Goal: Entertainment & Leisure: Browse casually

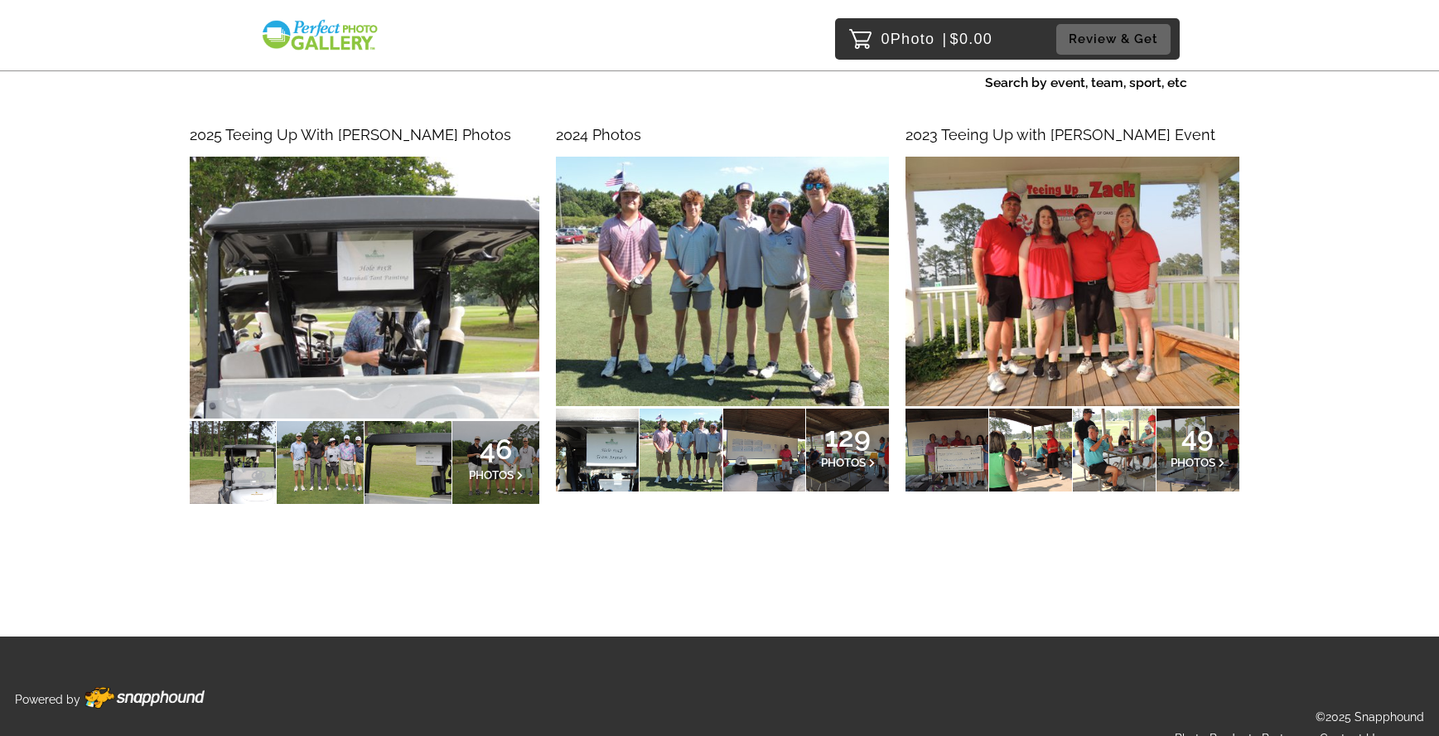
scroll to position [177, 0]
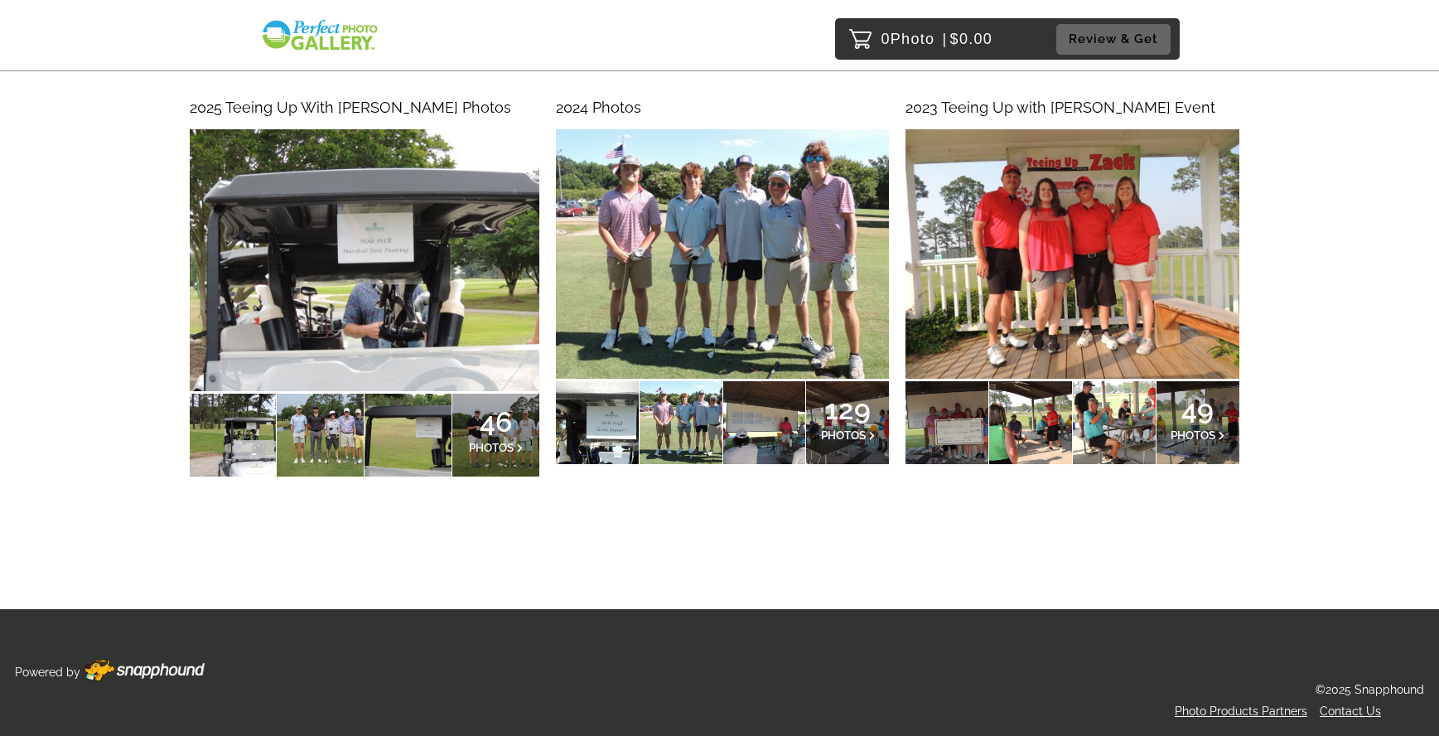
click at [474, 433] on p "46 PHOTOS" at bounding box center [496, 435] width 55 height 36
click at [829, 440] on span "PHOTOS" at bounding box center [843, 434] width 45 height 13
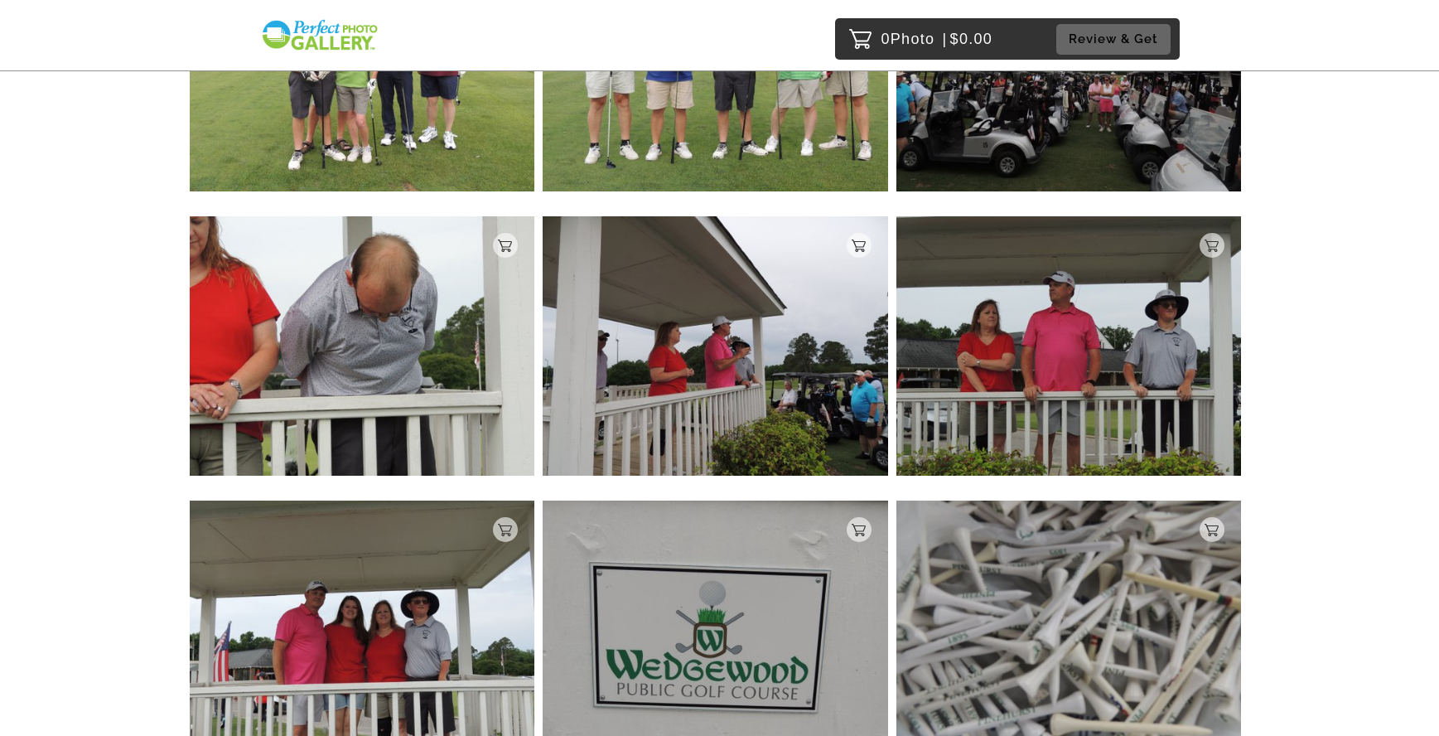
scroll to position [2377, 0]
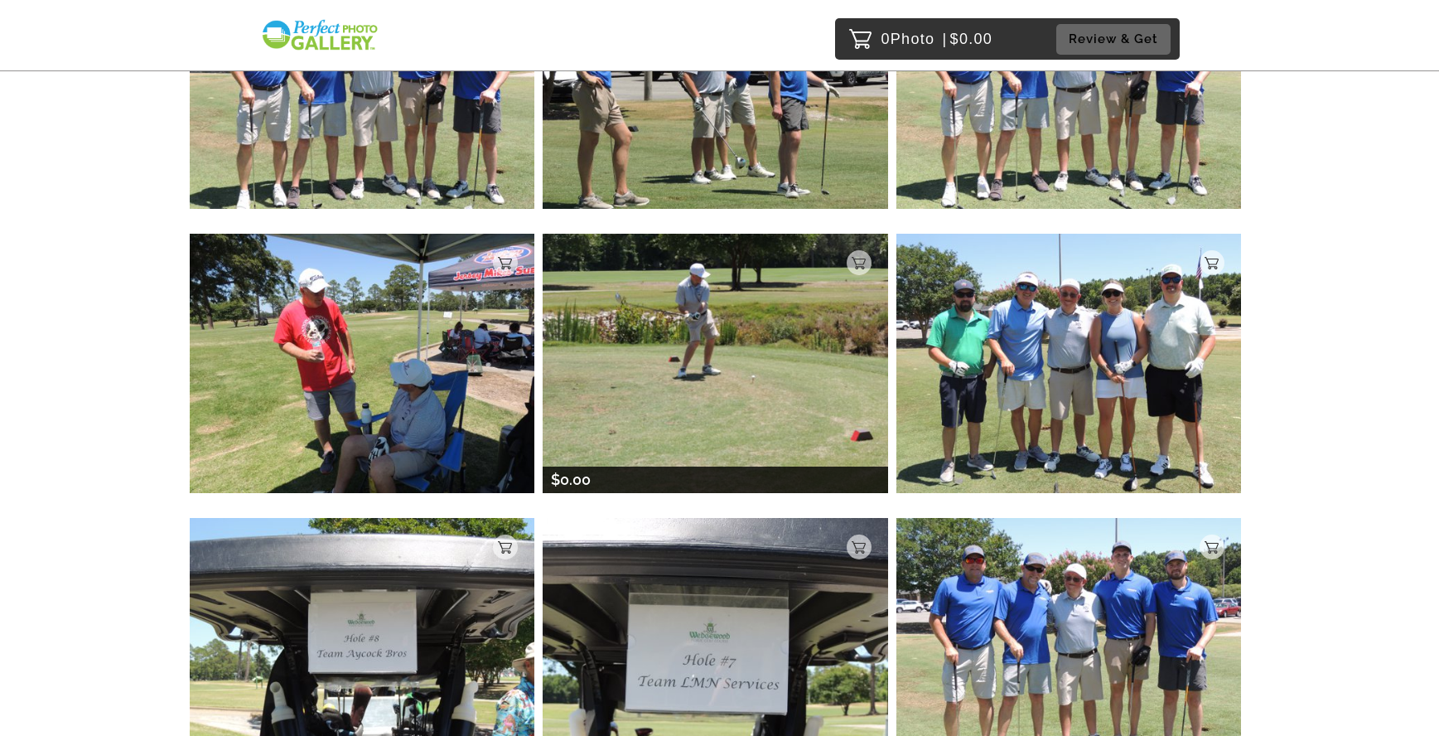
scroll to position [5491, 0]
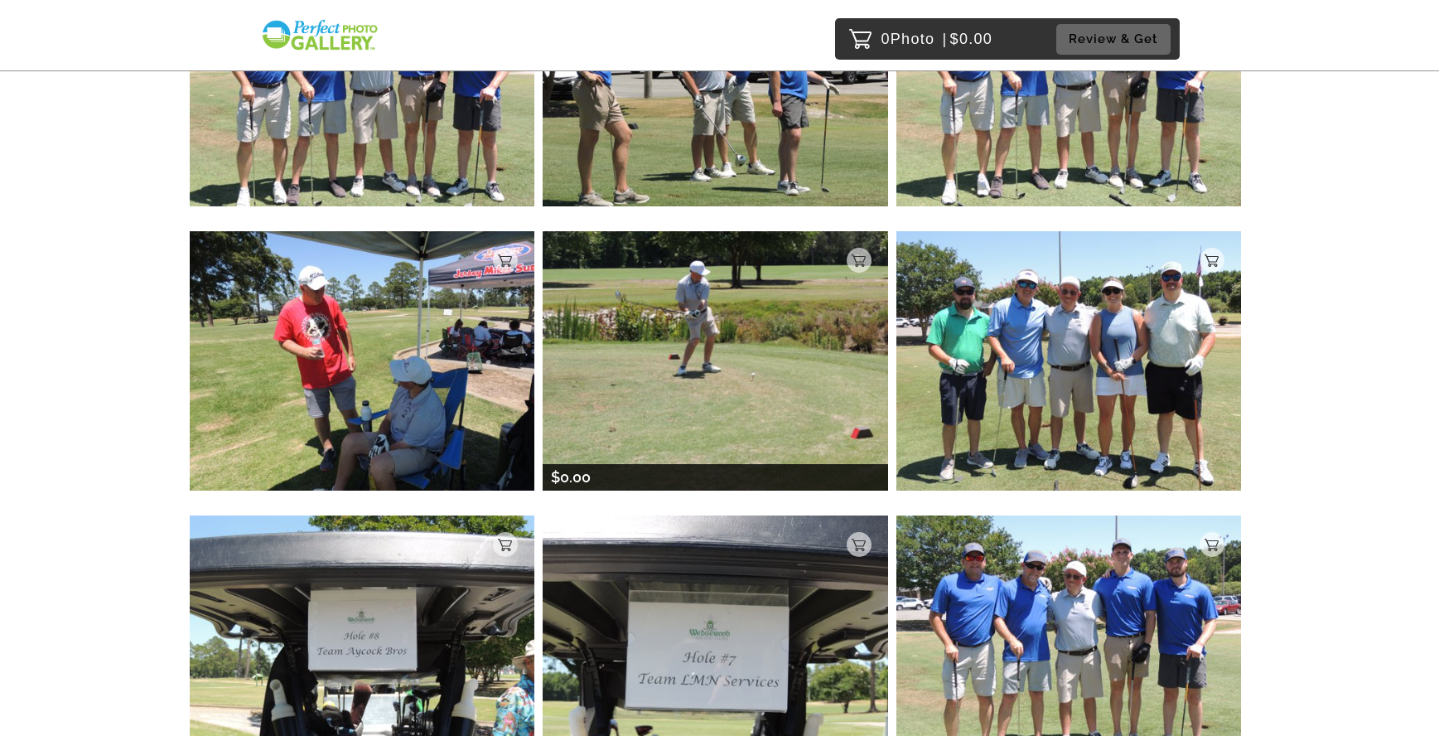
click at [744, 273] on img at bounding box center [716, 360] width 346 height 259
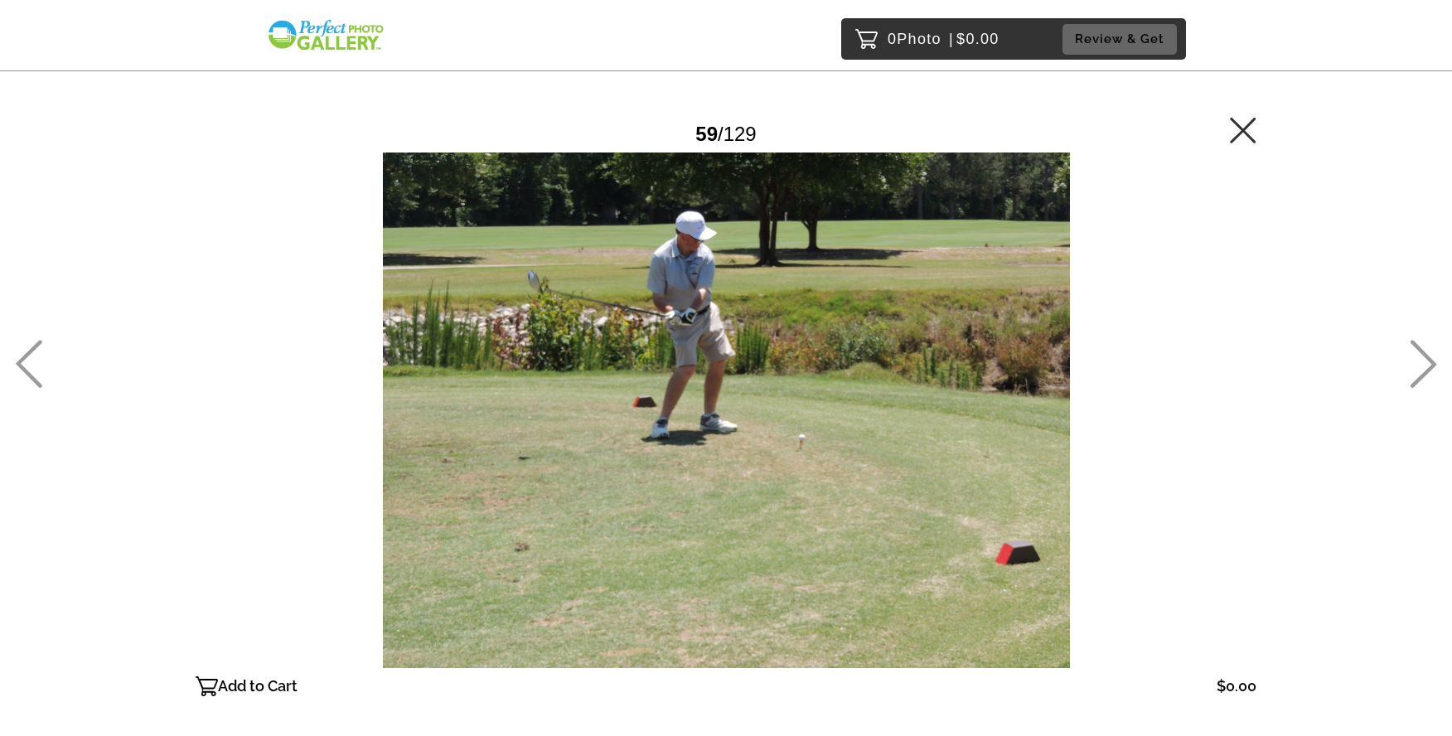
click at [1241, 136] on icon at bounding box center [1243, 130] width 27 height 27
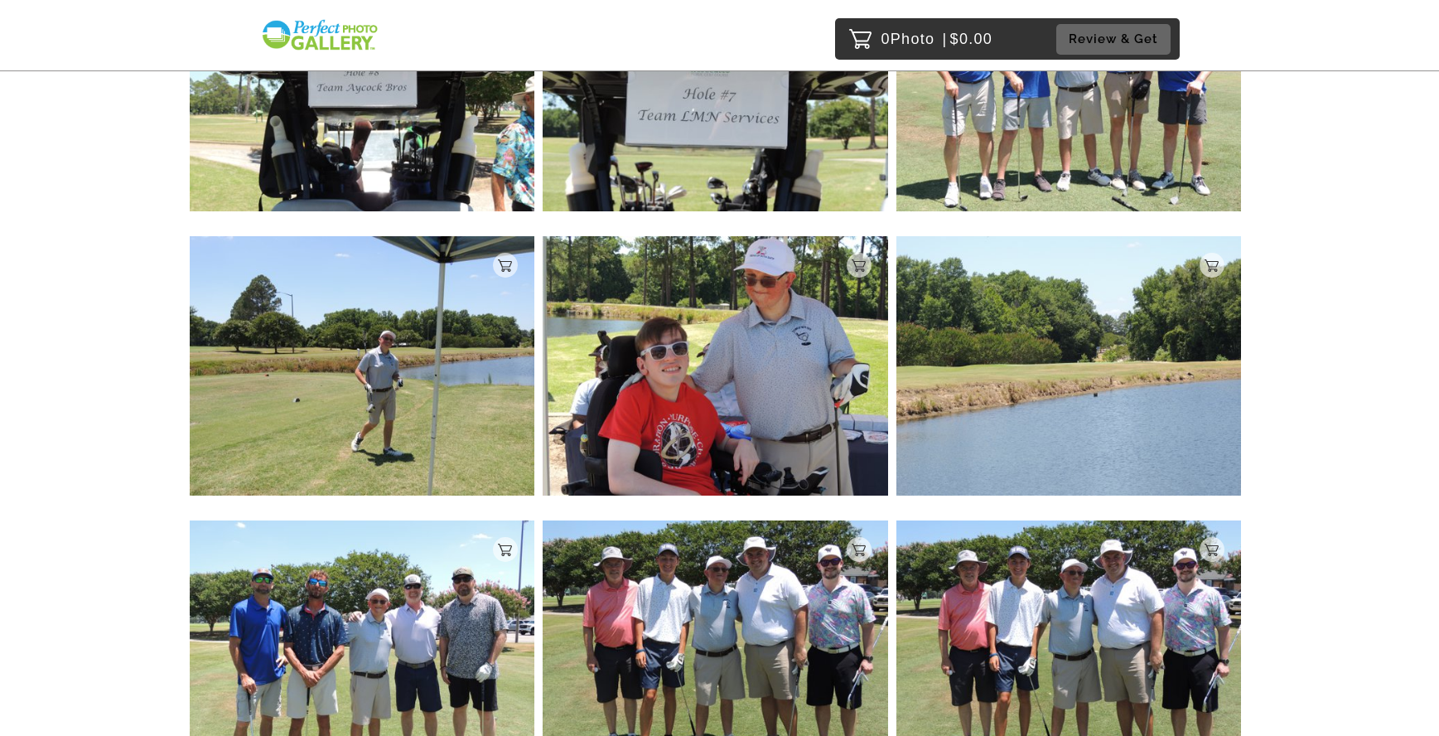
scroll to position [5623, 0]
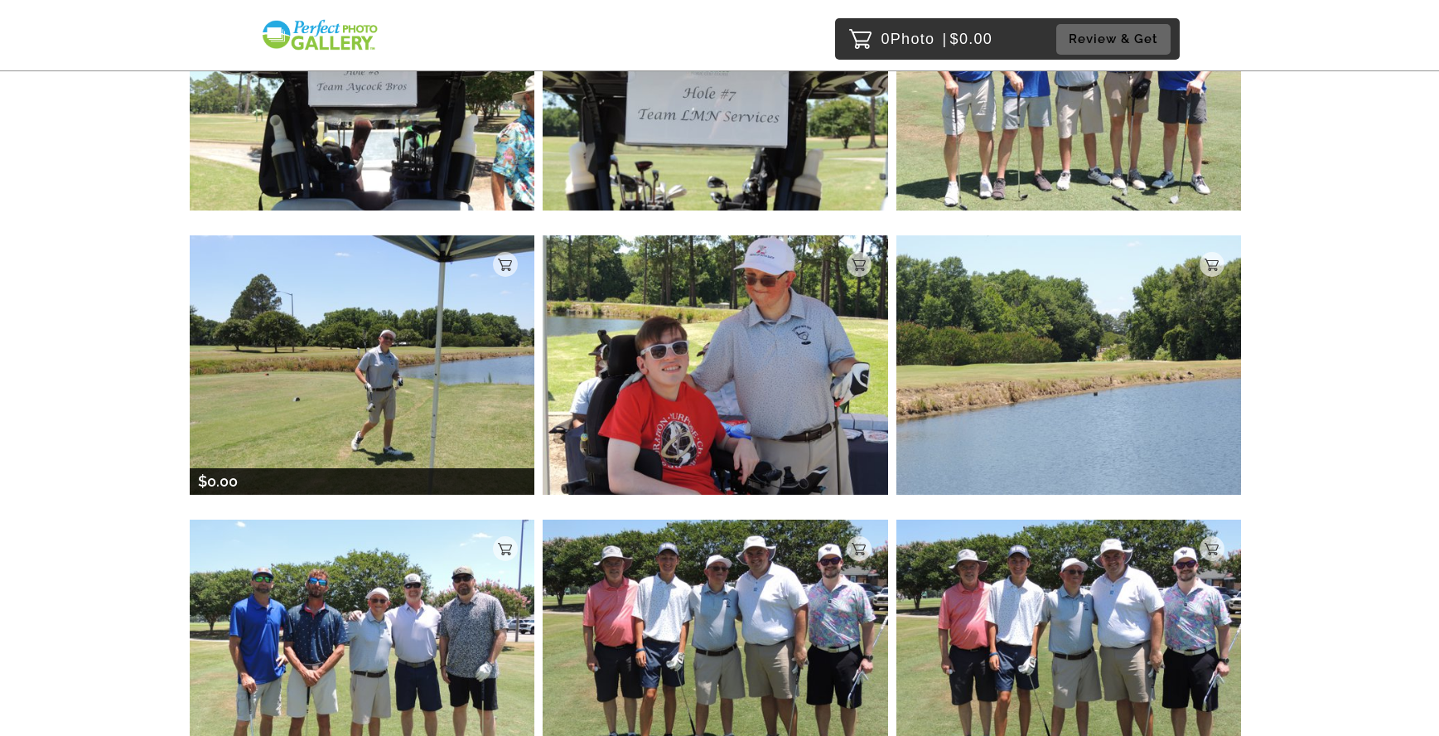
click at [360, 351] on img at bounding box center [363, 364] width 346 height 259
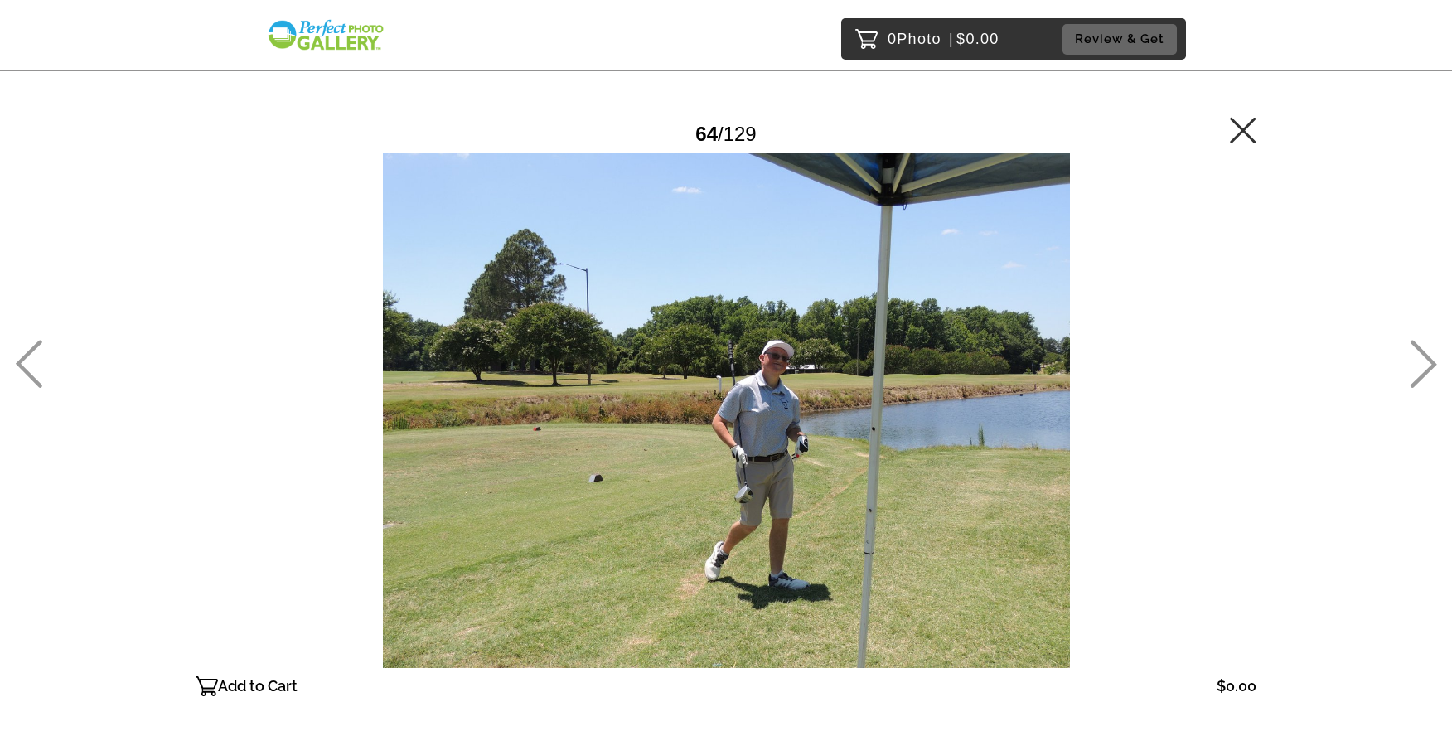
click at [1240, 142] on icon at bounding box center [1243, 130] width 27 height 27
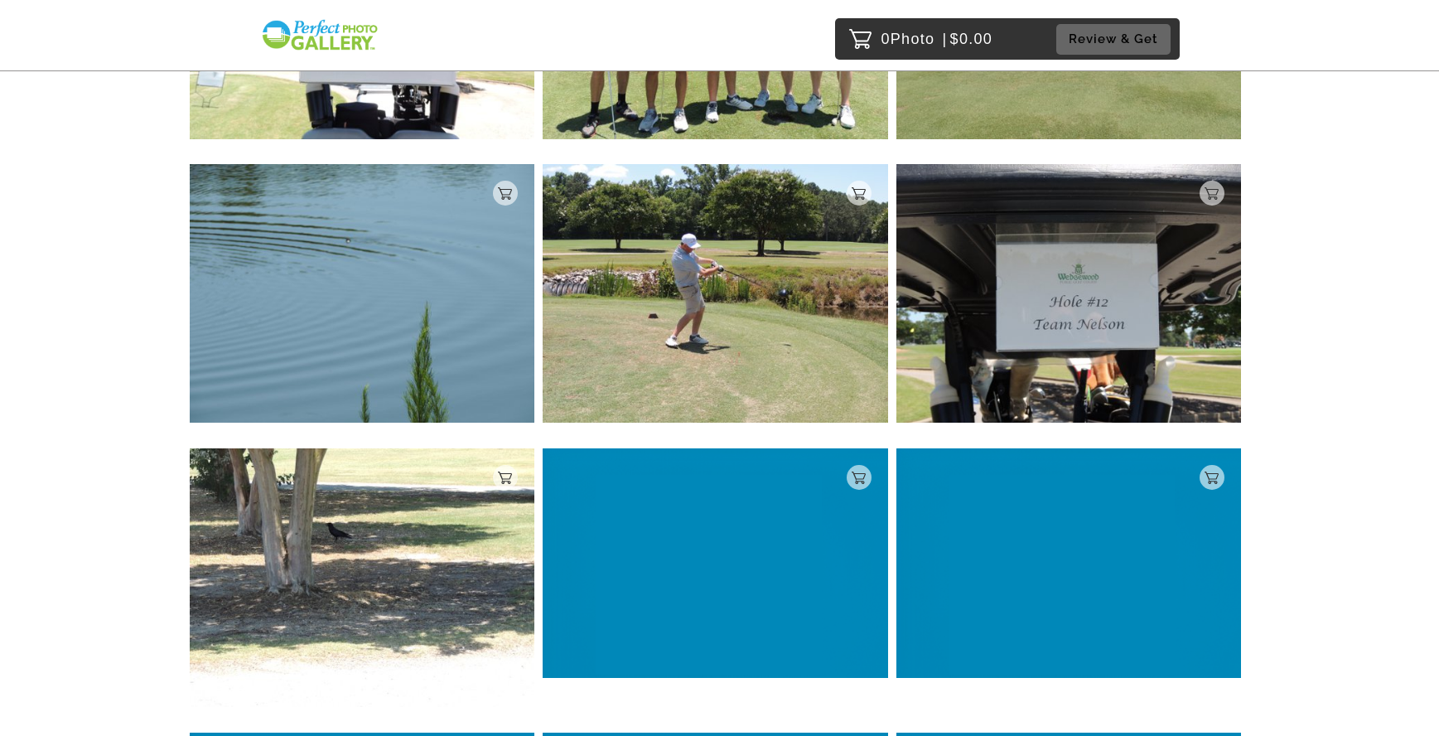
scroll to position [7379, 0]
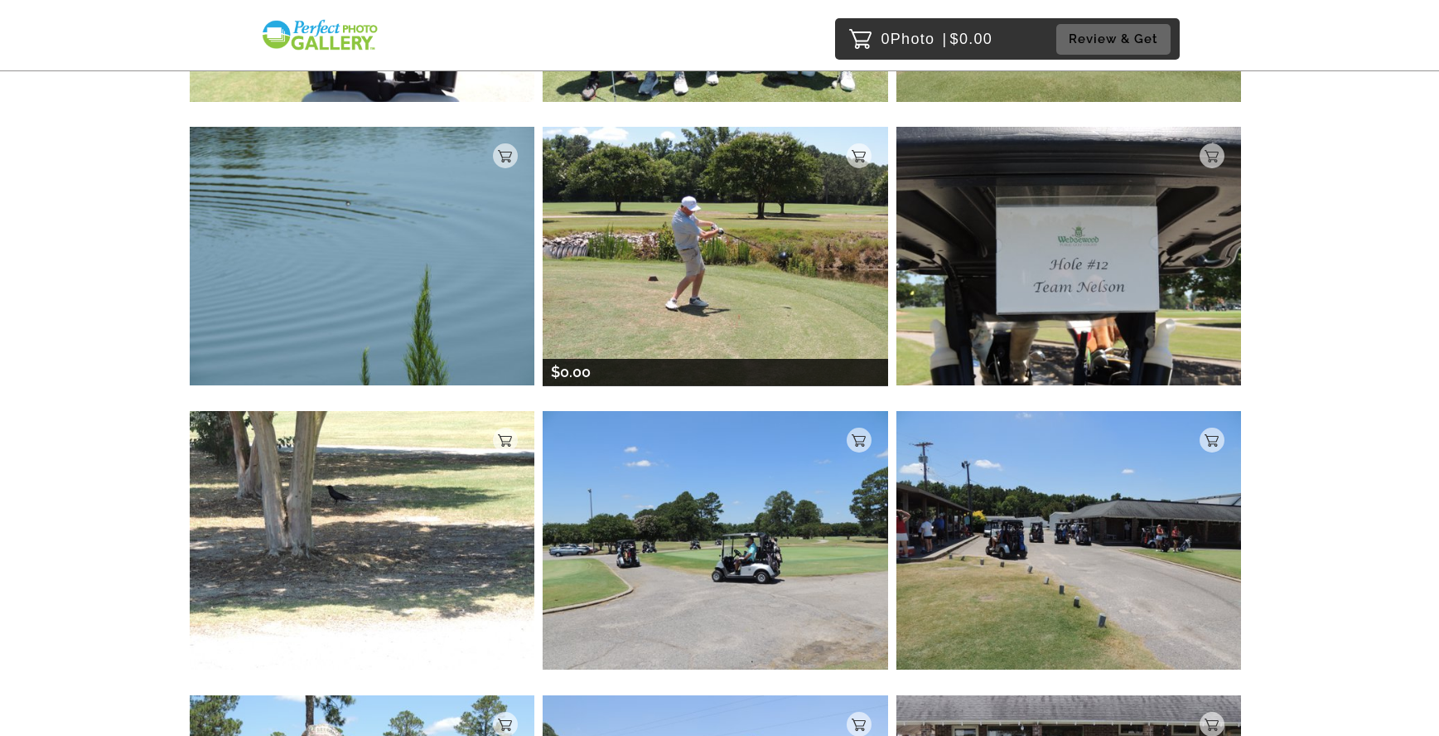
click at [739, 272] on img at bounding box center [716, 256] width 346 height 259
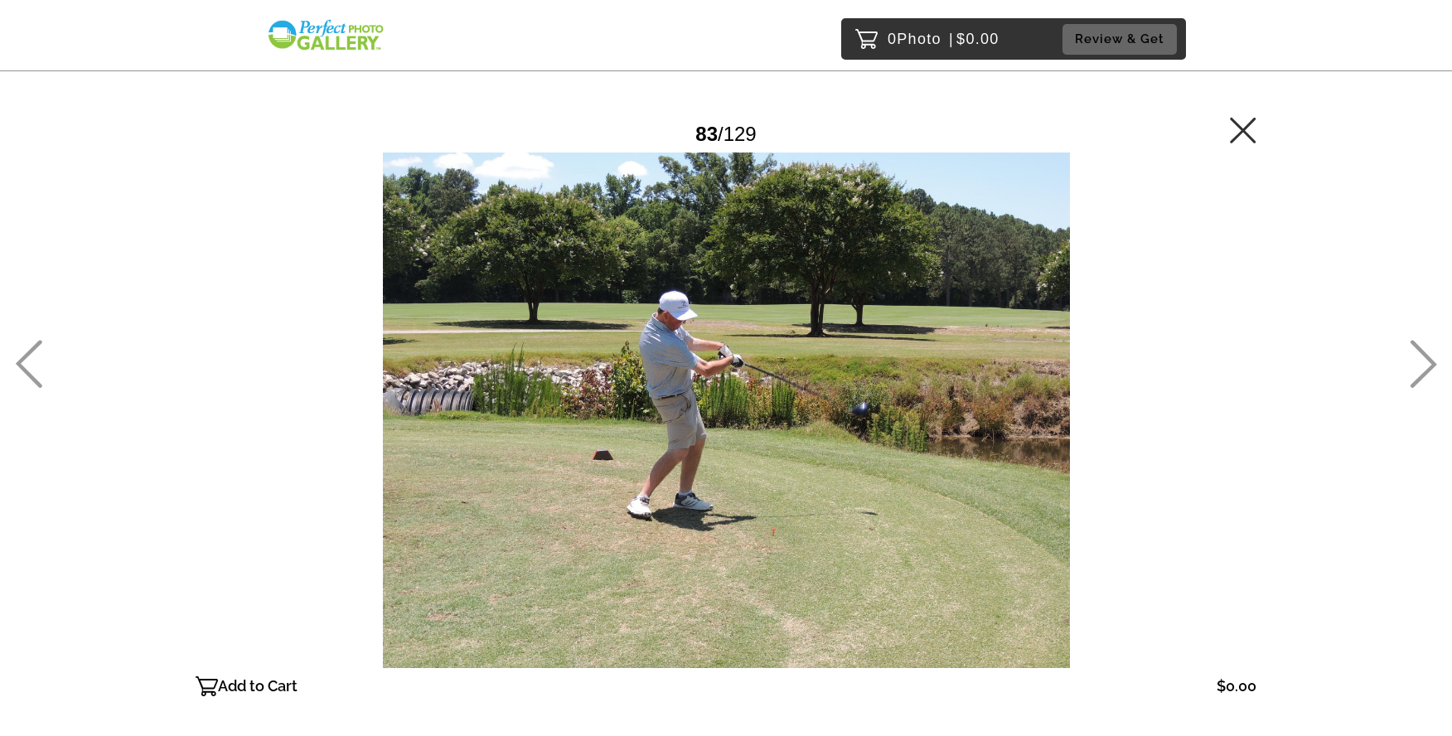
click at [1243, 128] on icon at bounding box center [1243, 130] width 26 height 26
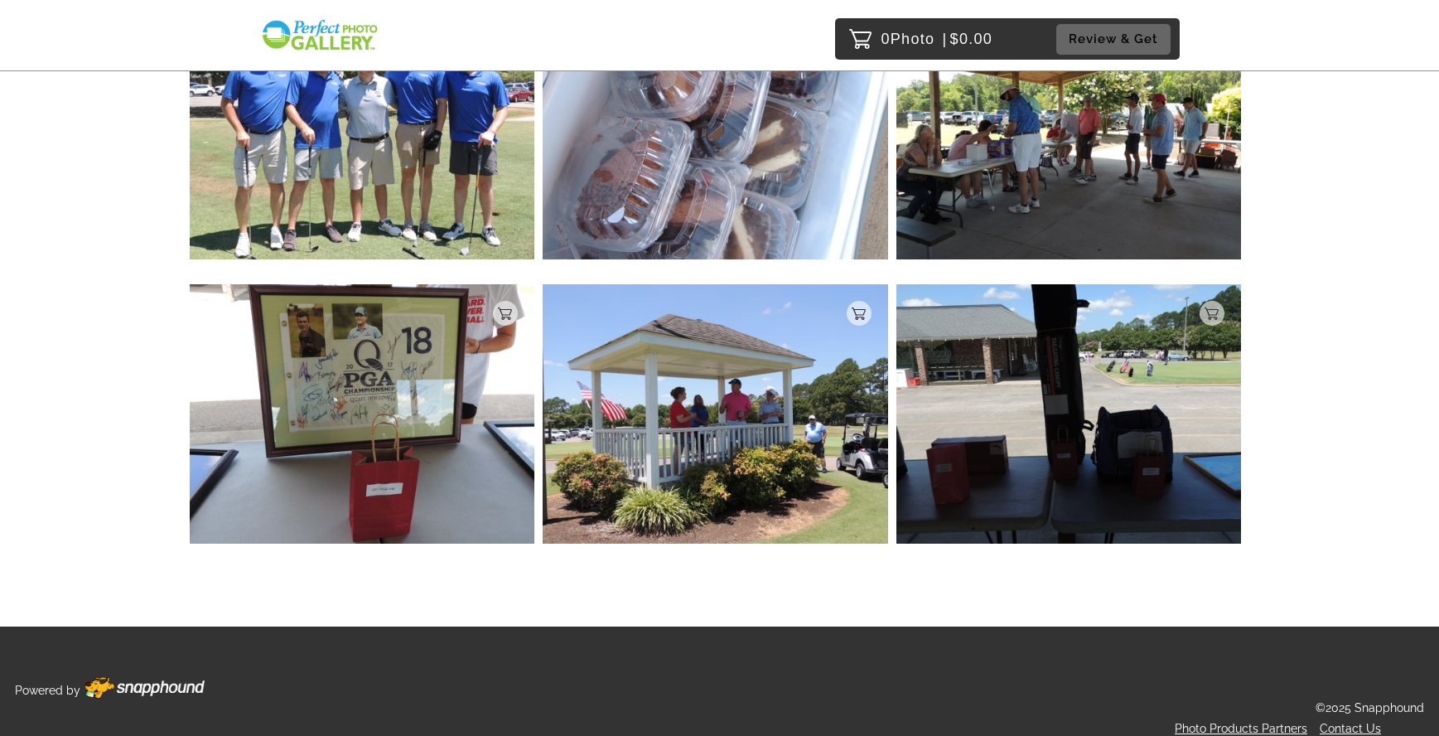
scroll to position [11311, 0]
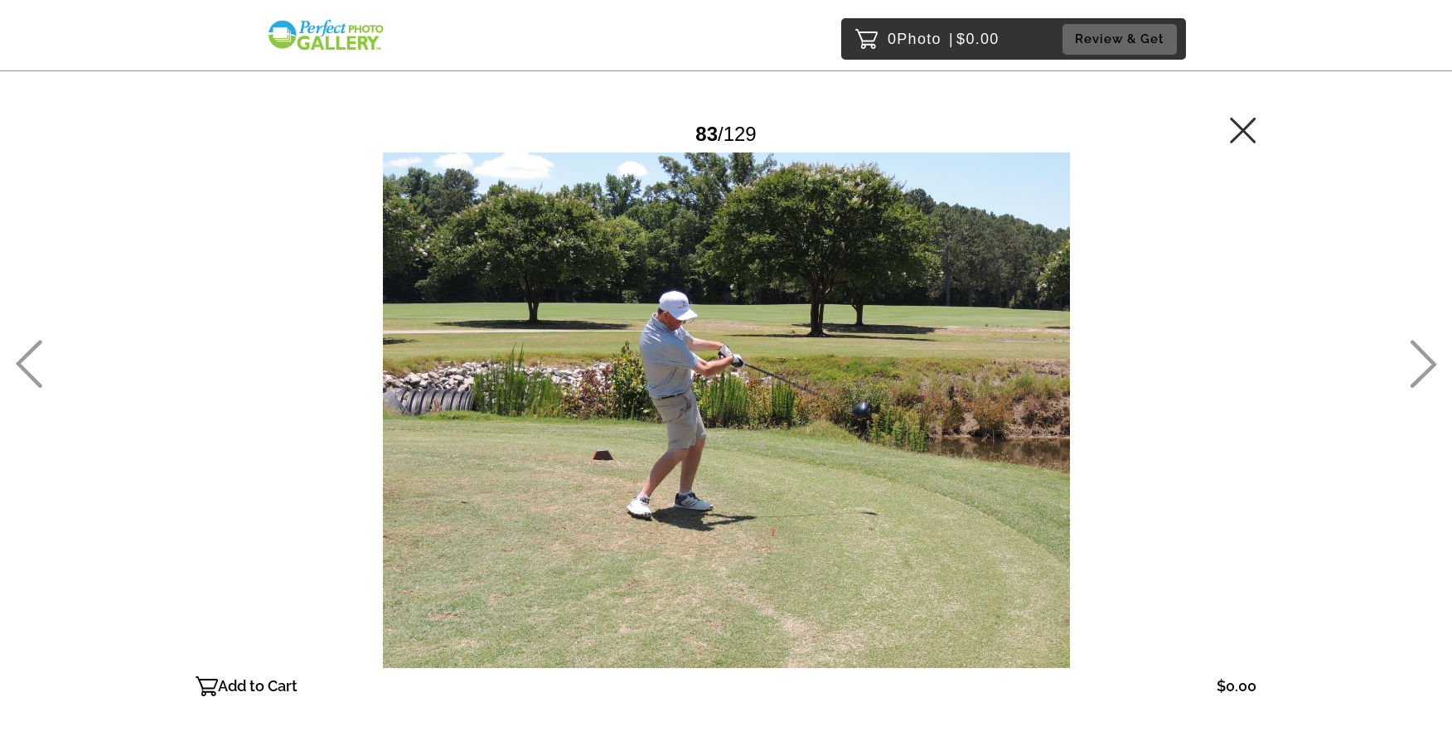
click at [1240, 126] on icon at bounding box center [1243, 130] width 27 height 27
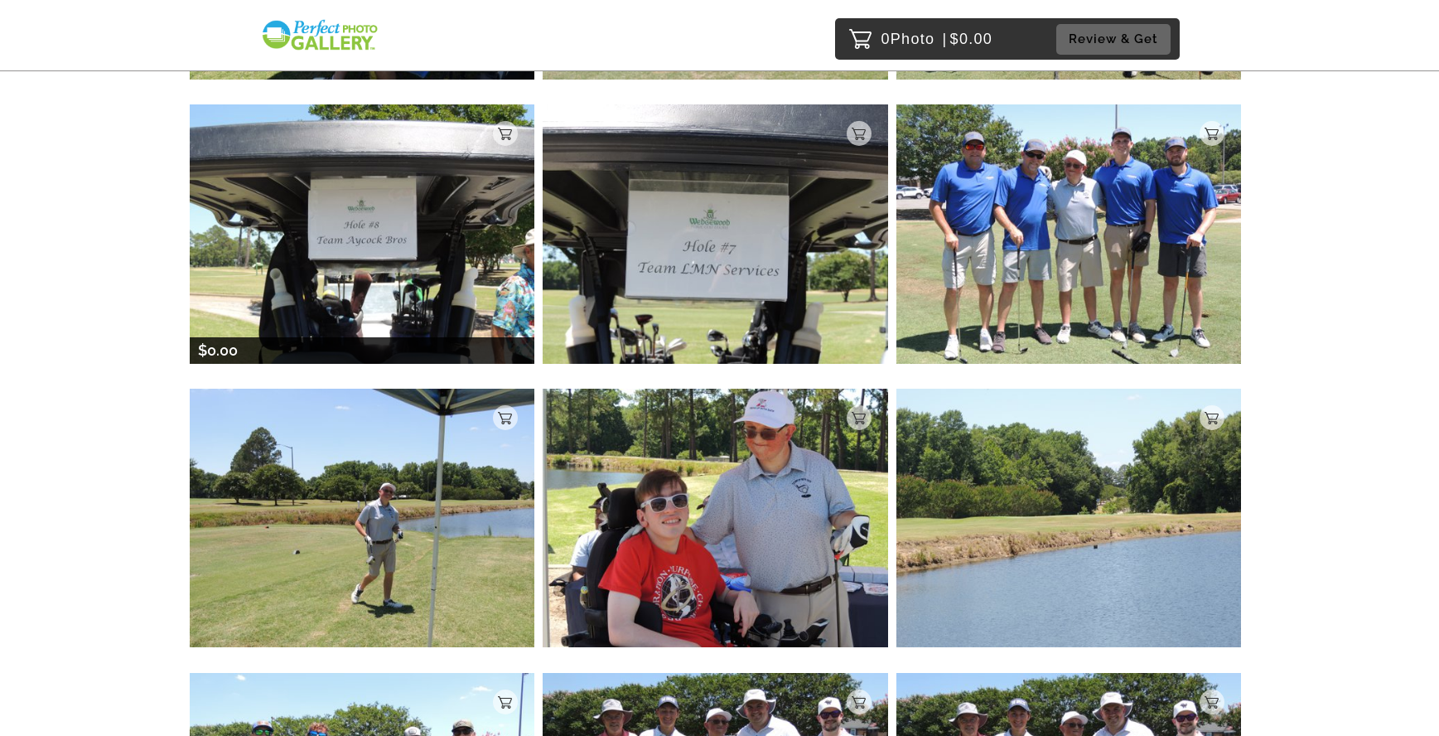
scroll to position [5528, 0]
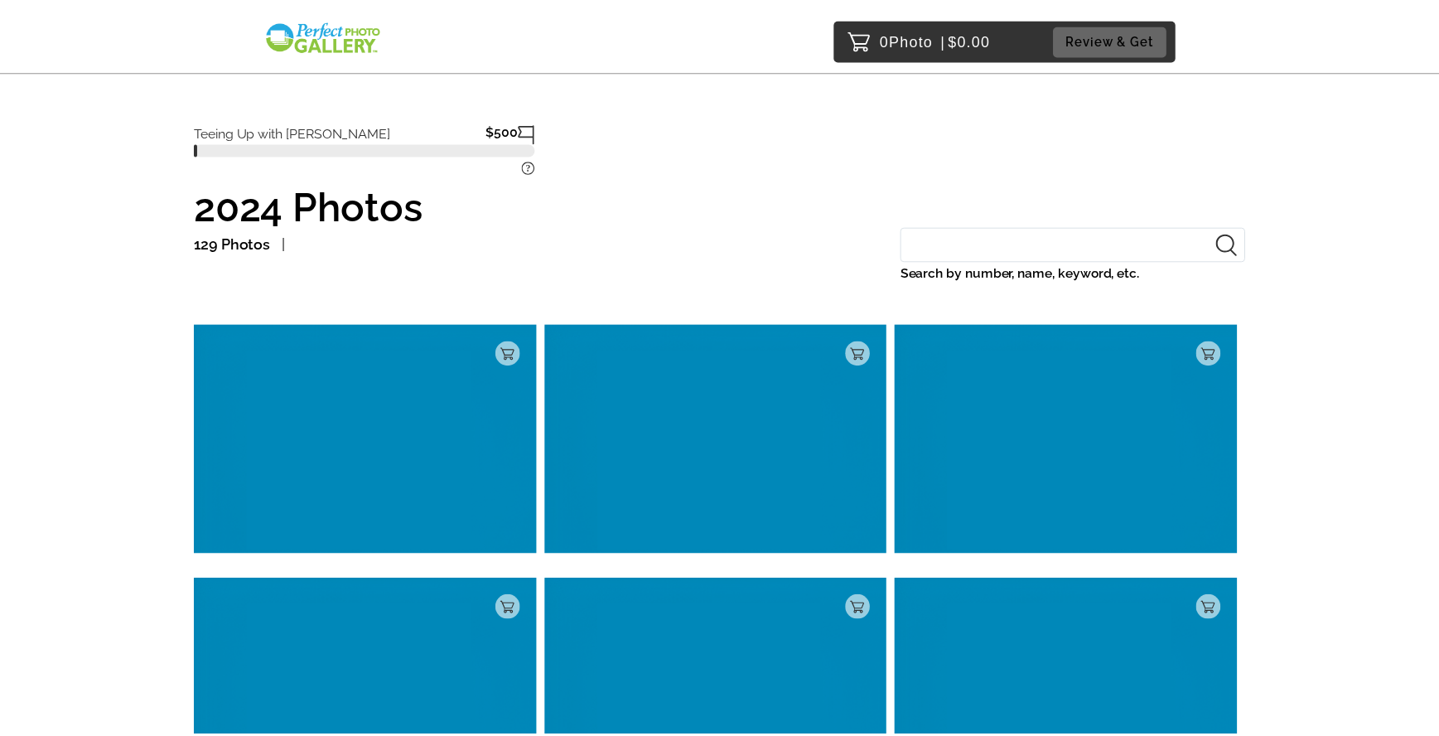
scroll to position [4930, 0]
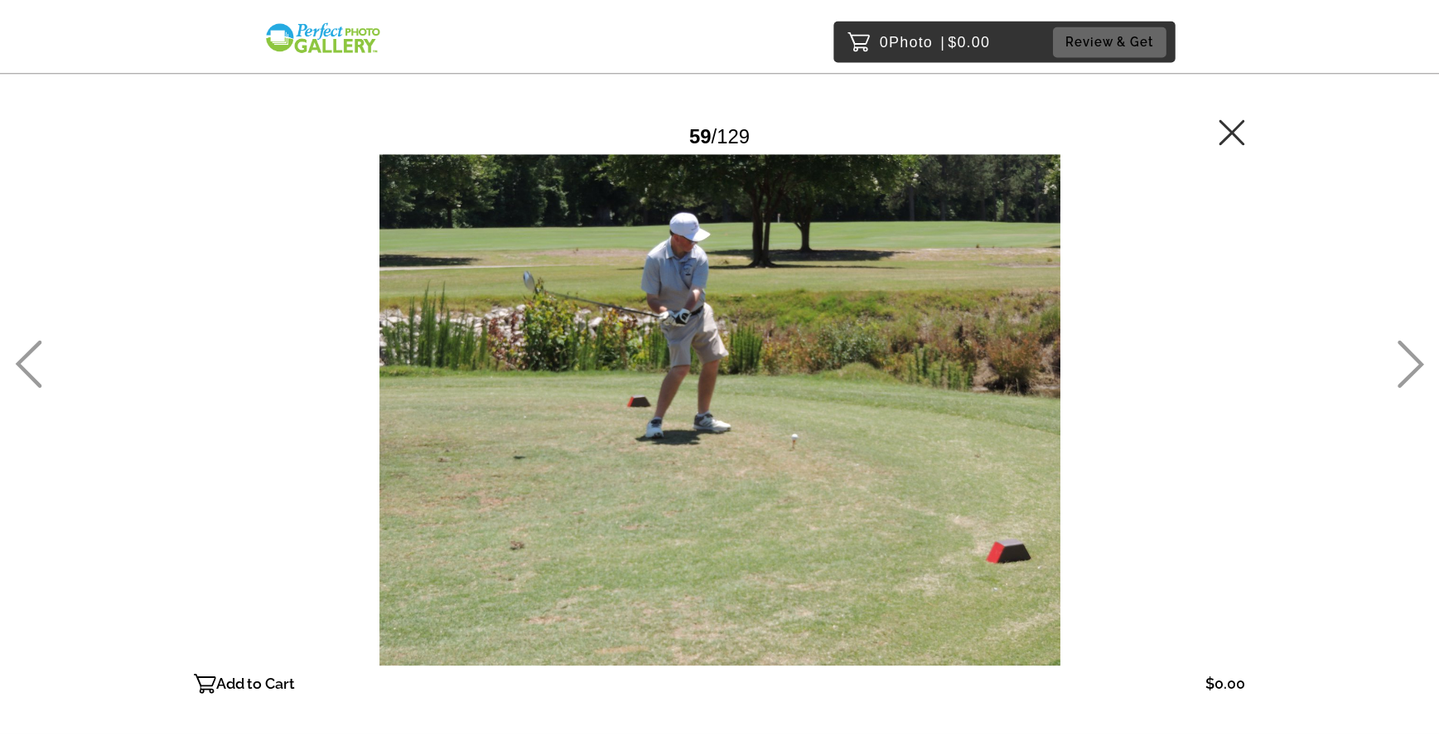
scroll to position [75, 0]
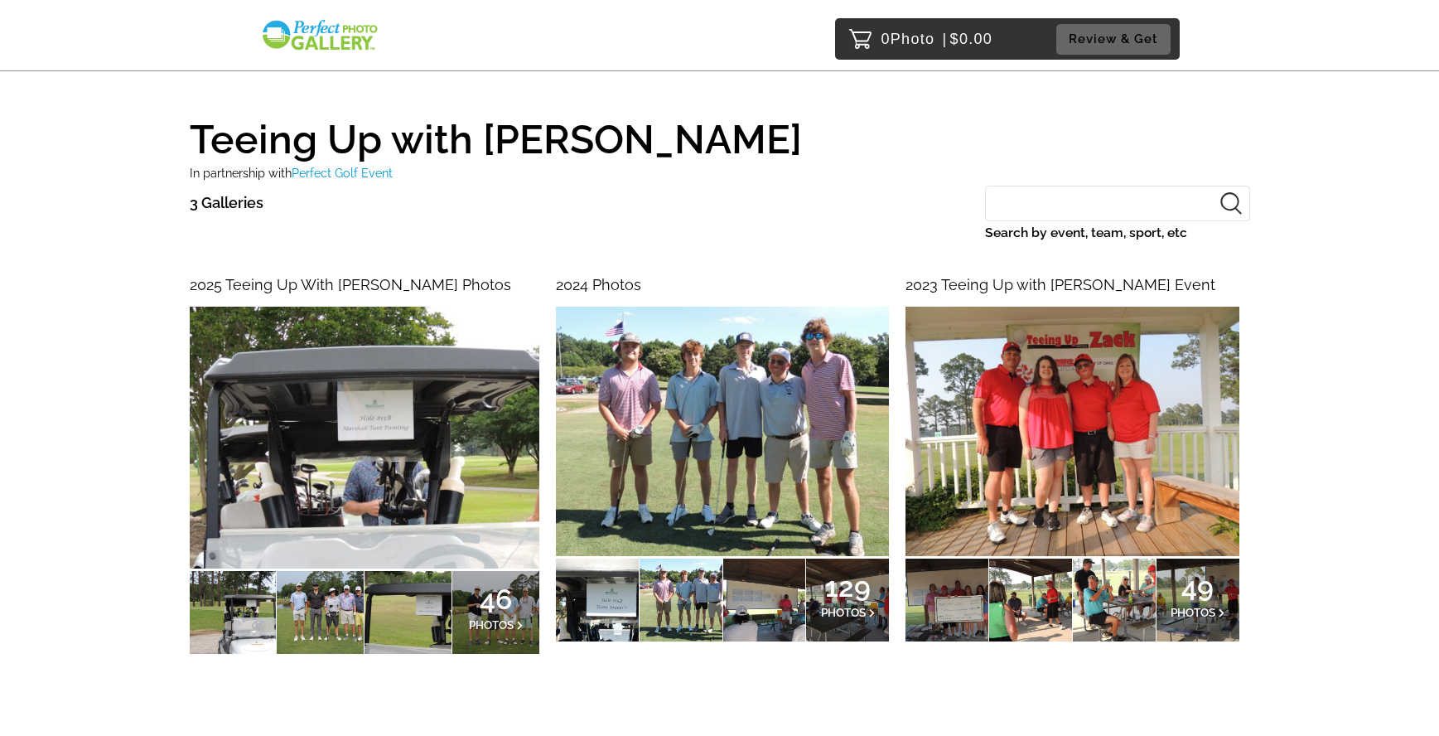
click at [1195, 588] on span "49" at bounding box center [1198, 587] width 55 height 10
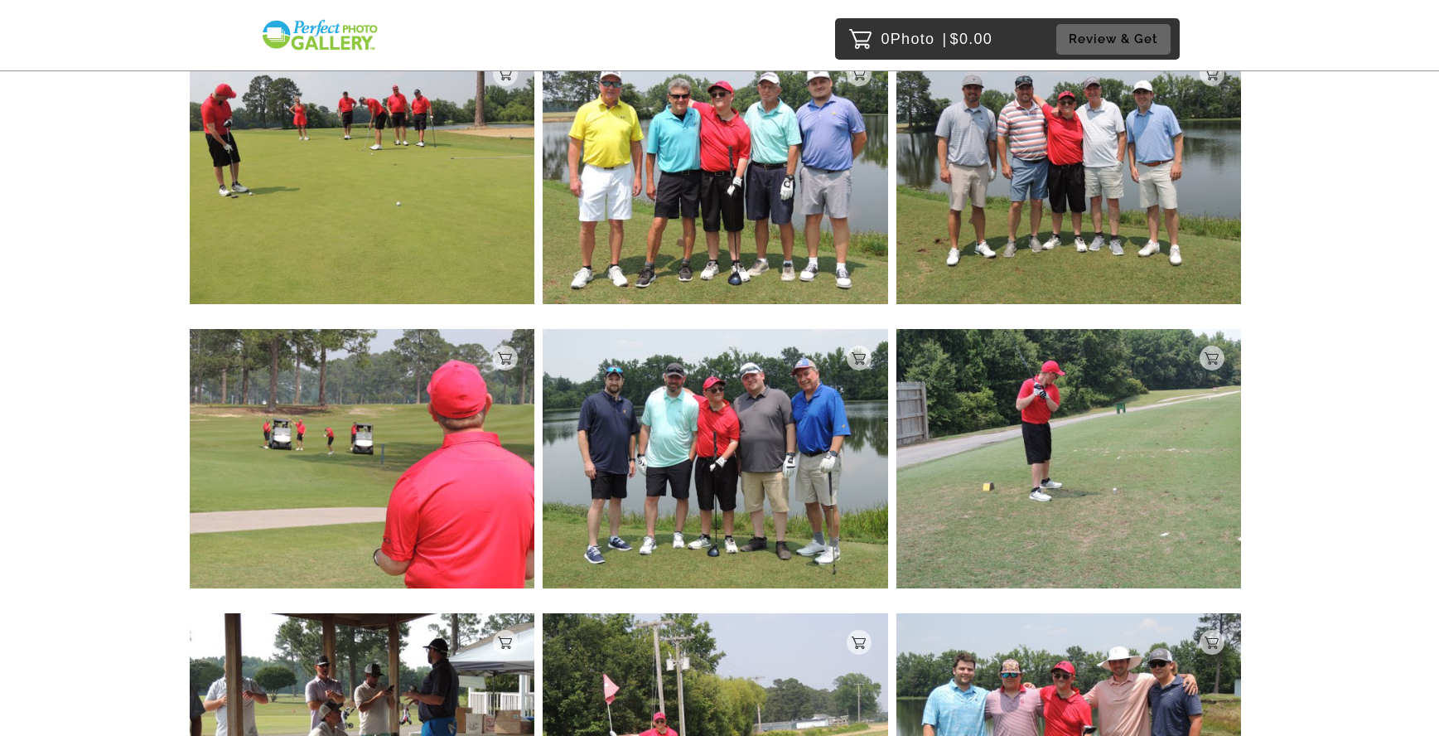
scroll to position [4008, 0]
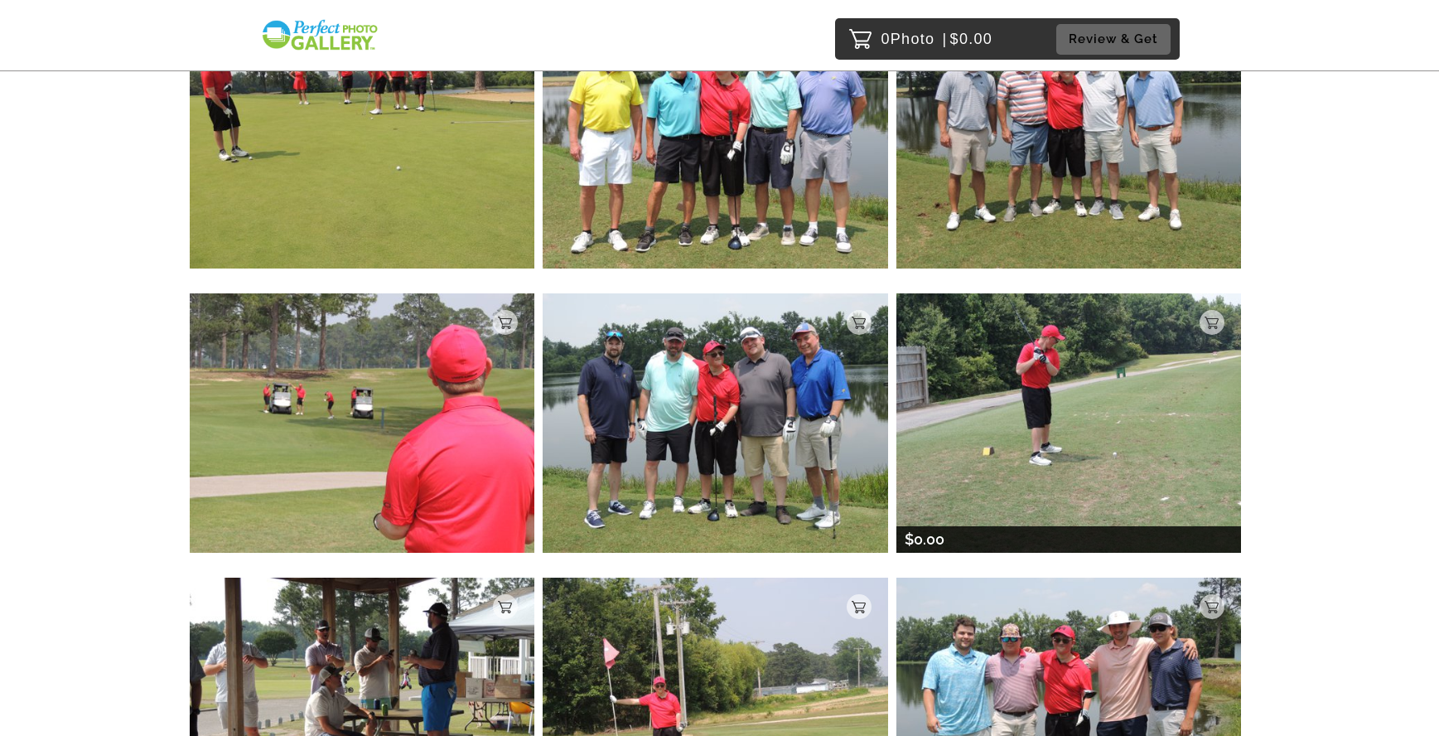
click at [1046, 401] on img at bounding box center [1070, 422] width 346 height 259
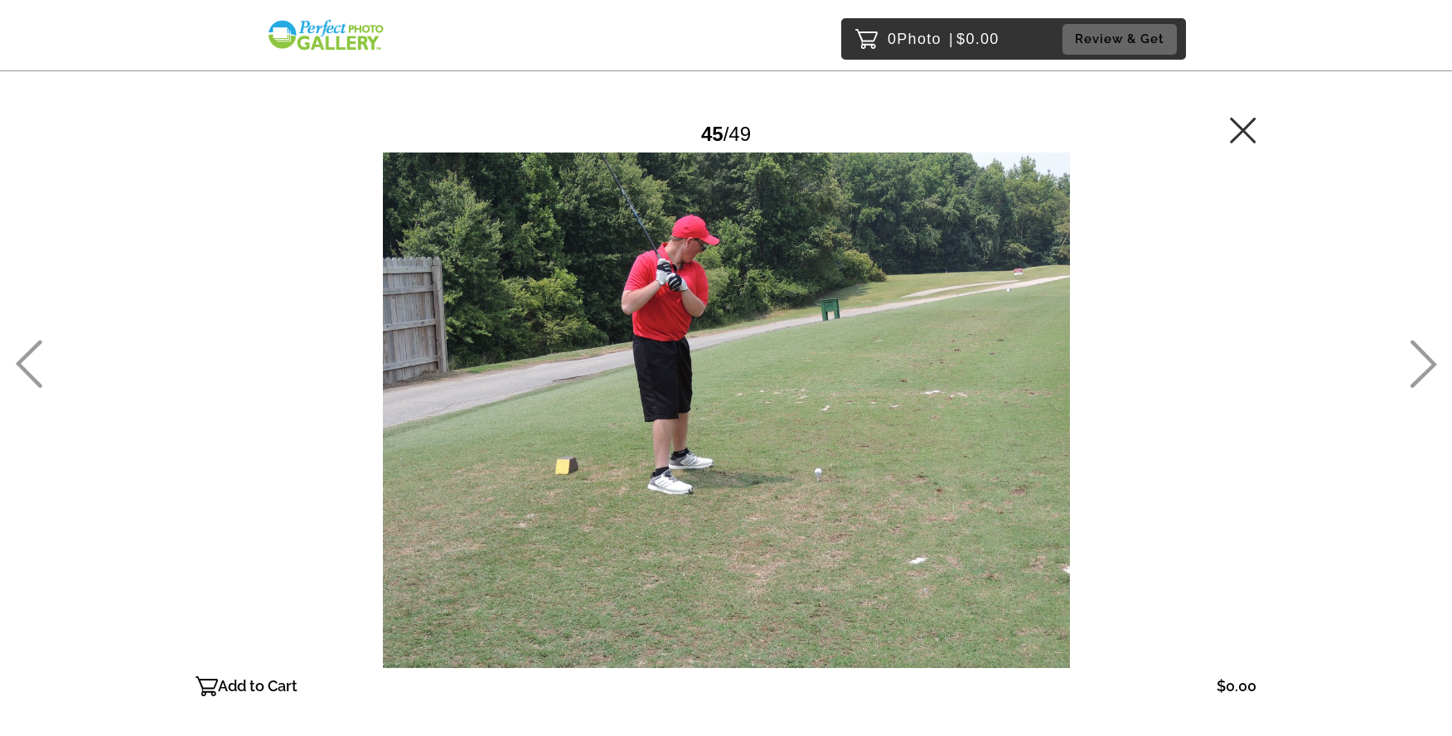
click at [1237, 133] on icon at bounding box center [1243, 130] width 26 height 26
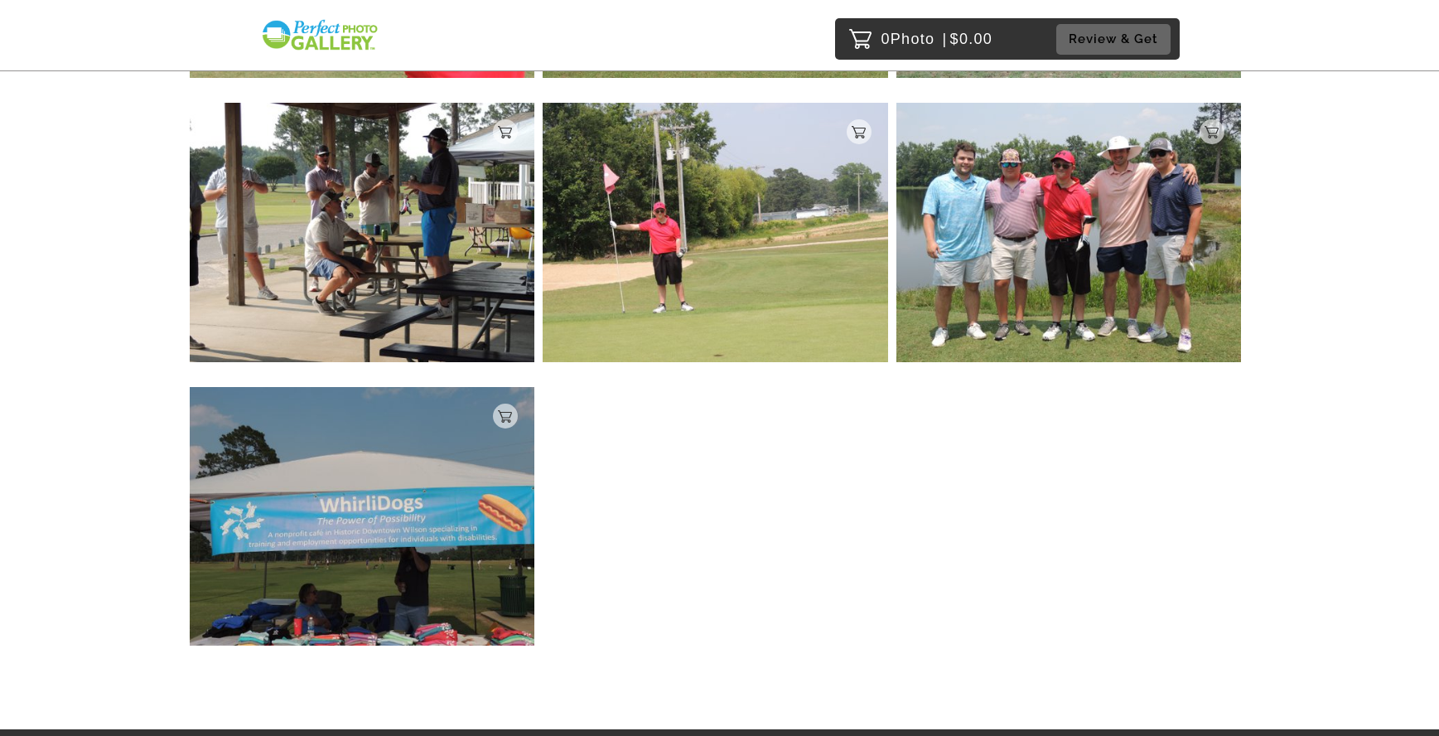
scroll to position [4072, 0]
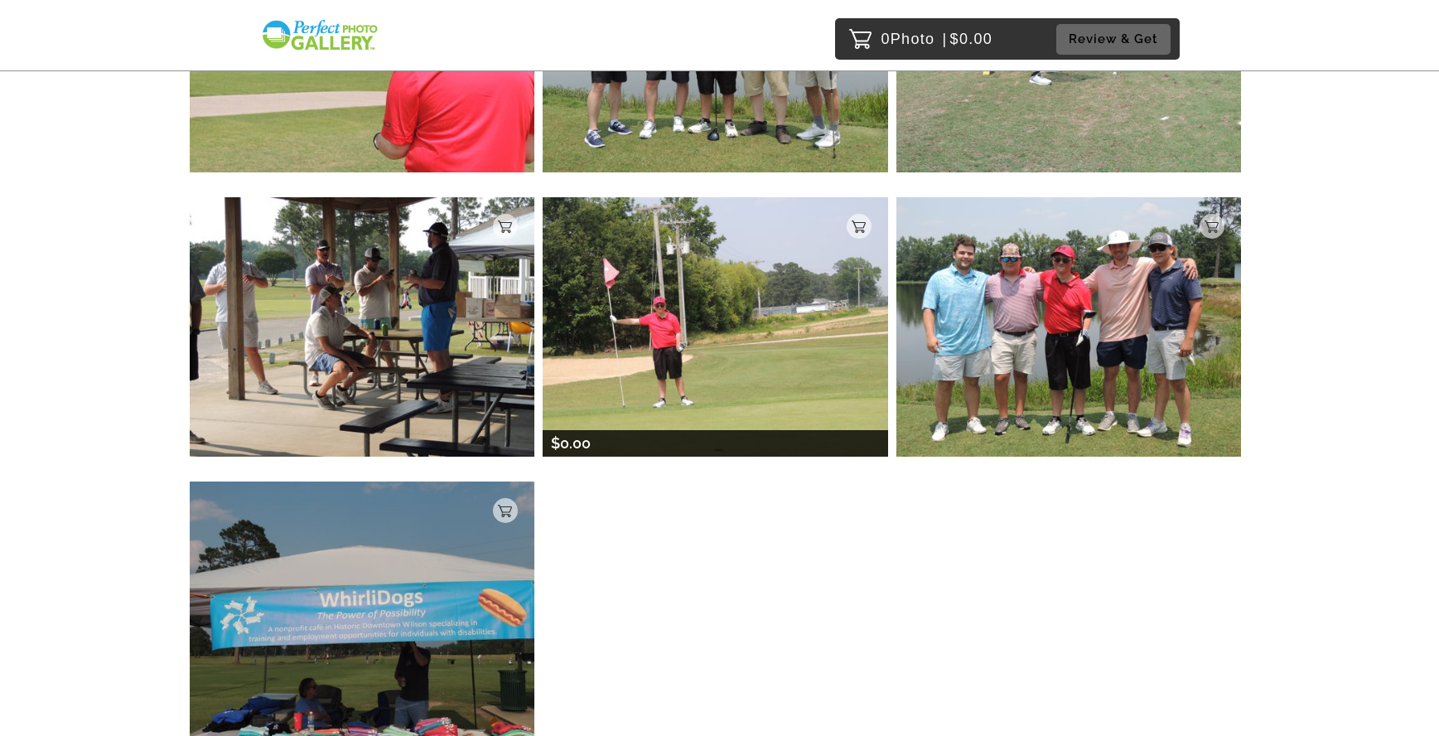
click at [754, 356] on img at bounding box center [716, 326] width 346 height 259
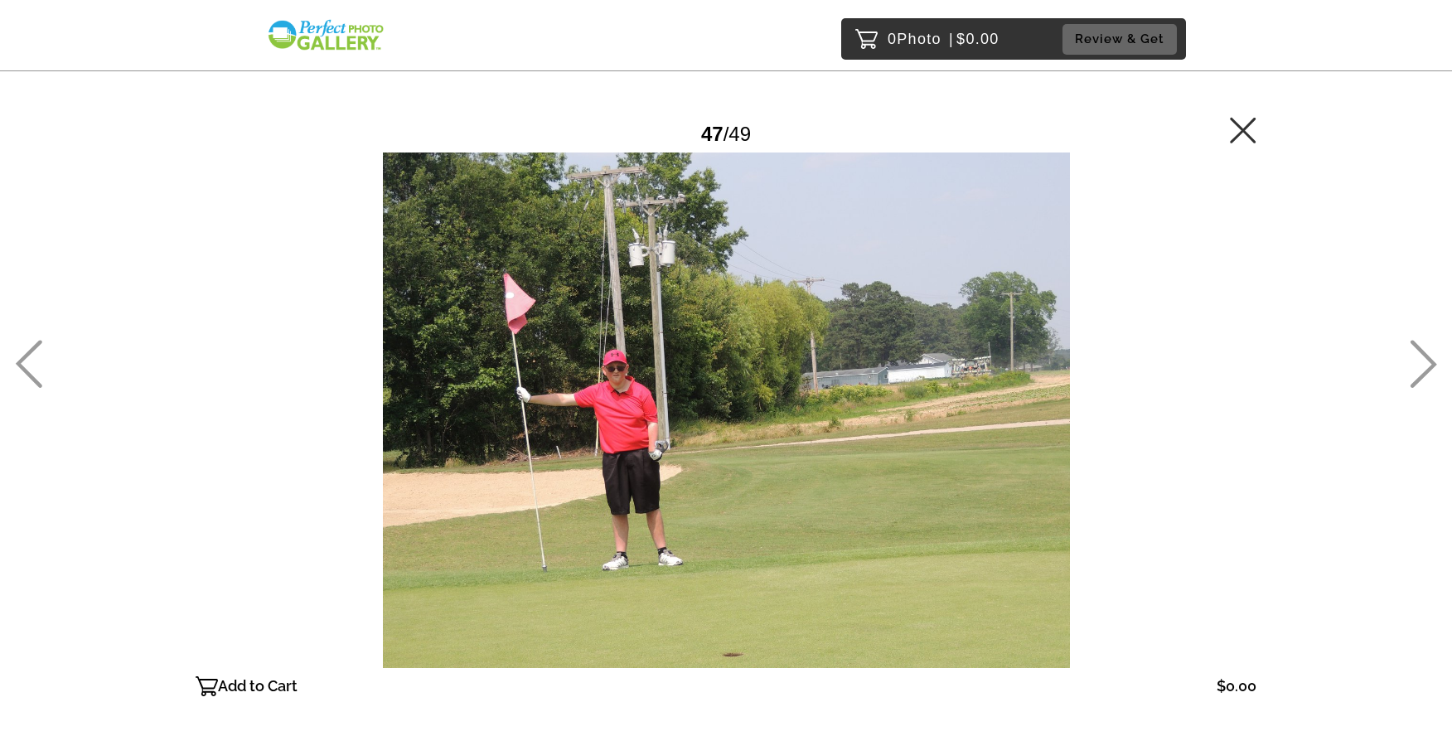
click at [1245, 140] on icon at bounding box center [1243, 130] width 27 height 27
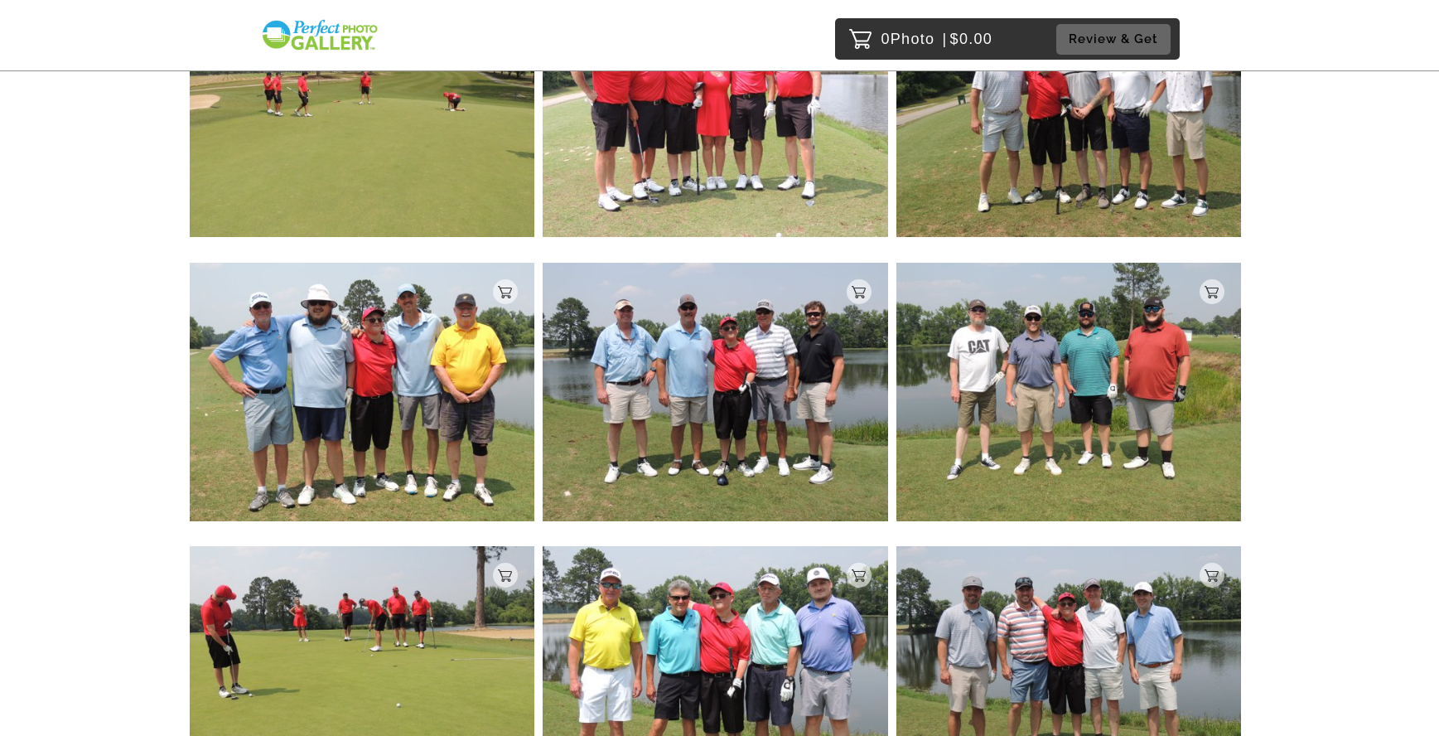
scroll to position [3053, 0]
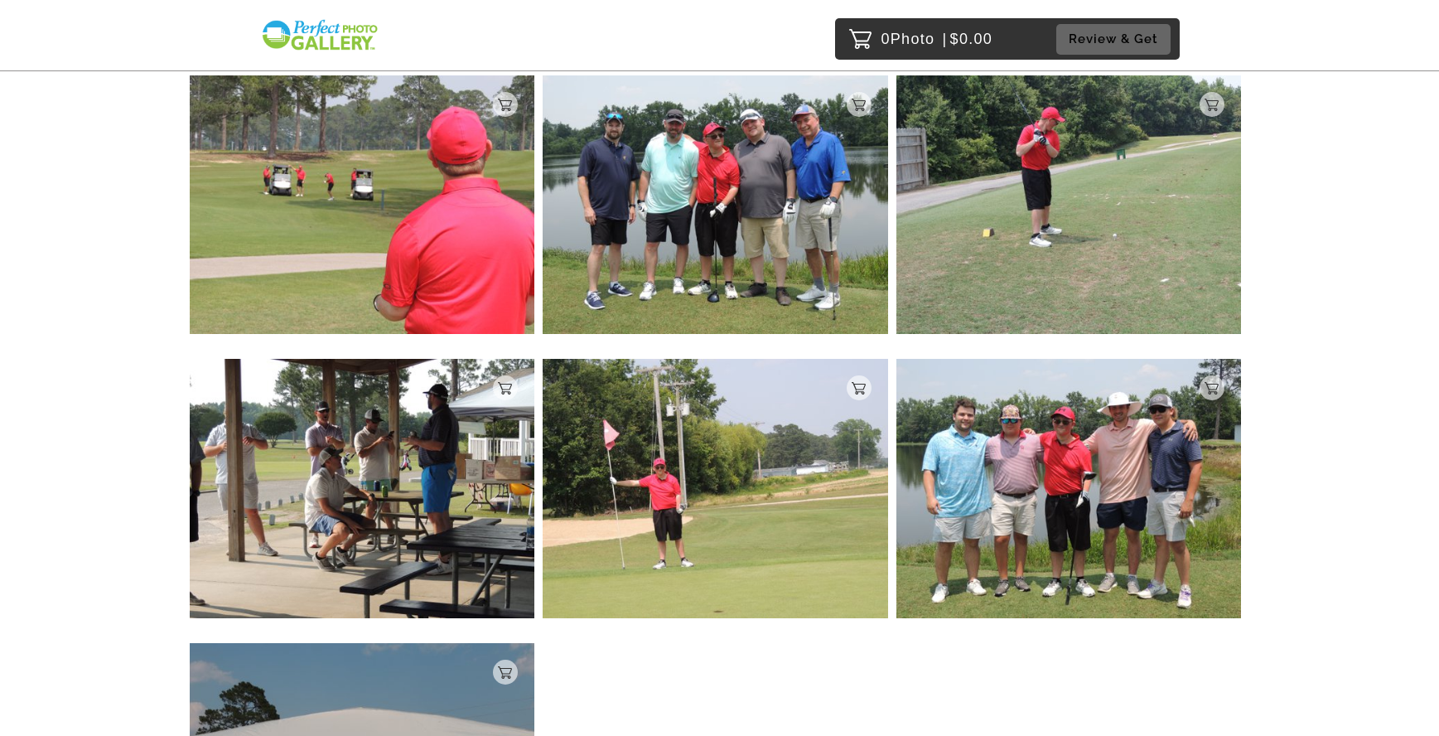
scroll to position [3910, 0]
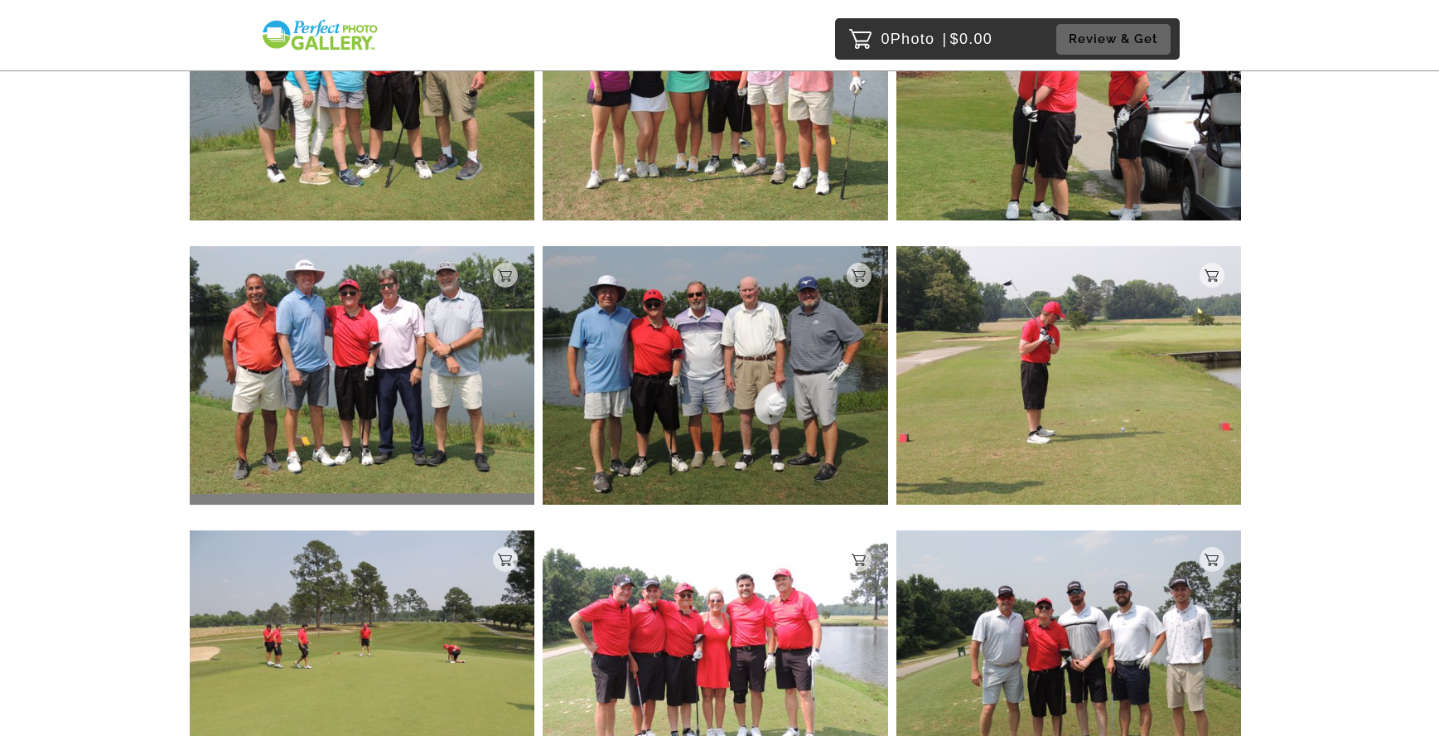
scroll to position [3030, 0]
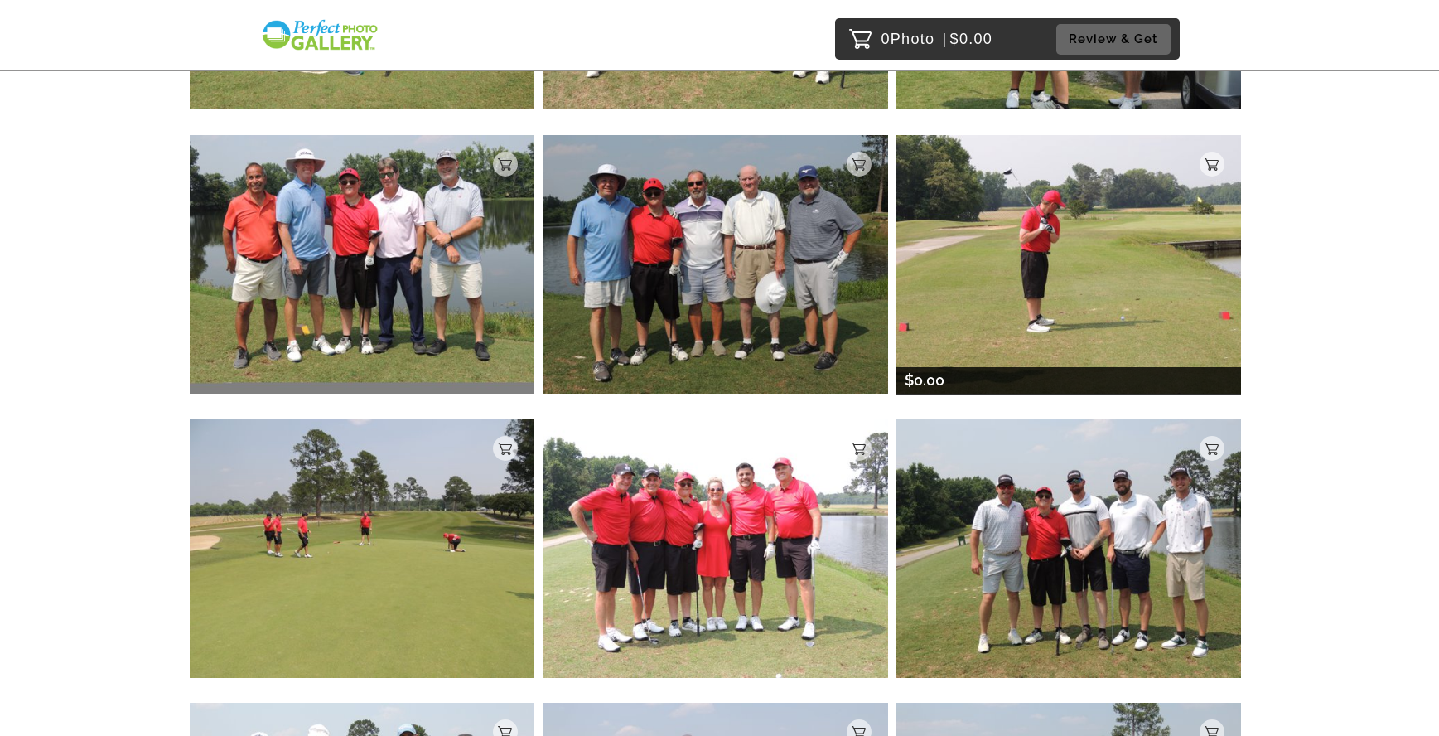
click at [1071, 253] on img at bounding box center [1070, 264] width 346 height 259
